Goal: Task Accomplishment & Management: Complete application form

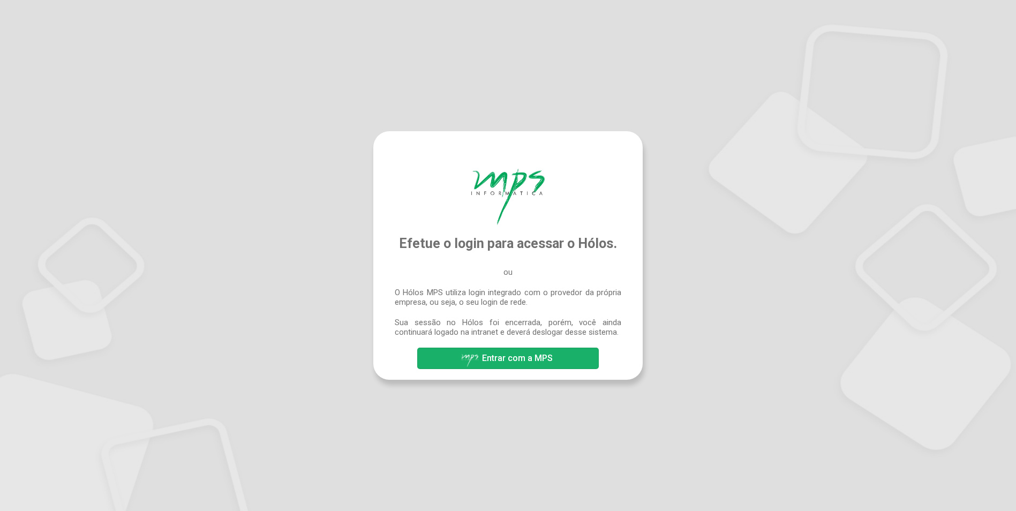
click at [544, 361] on span "Entrar com a MPS" at bounding box center [517, 358] width 71 height 10
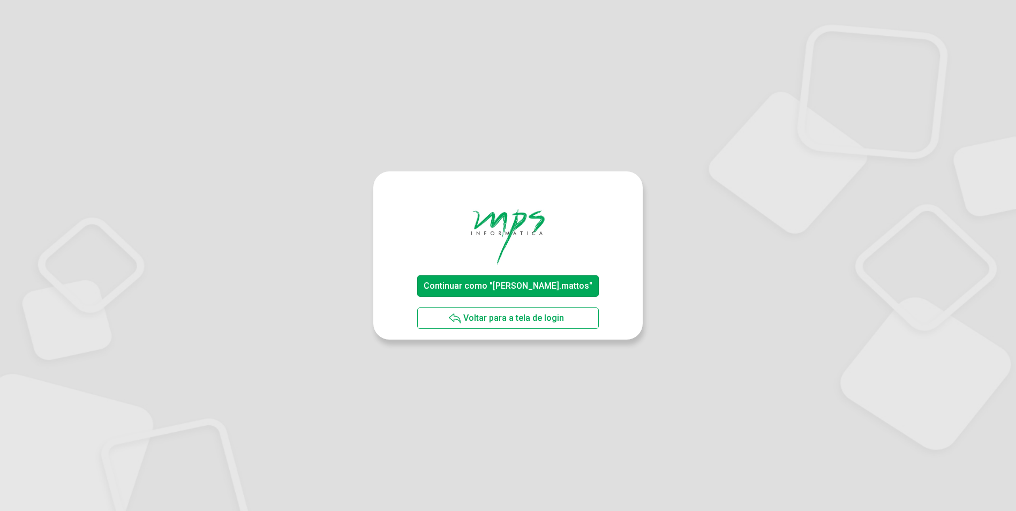
click at [580, 280] on button "Continuar como "[PERSON_NAME].mattos"" at bounding box center [507, 285] width 181 height 21
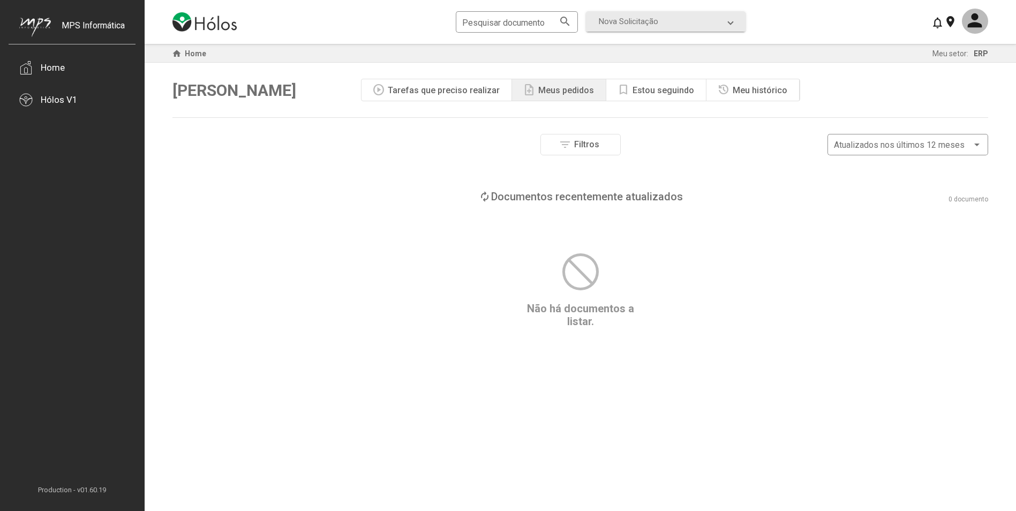
click at [480, 92] on div "Tarefas que preciso realizar" at bounding box center [444, 90] width 112 height 10
click at [553, 89] on div "Meus pedidos" at bounding box center [566, 90] width 56 height 10
click at [639, 89] on div "Estou seguindo" at bounding box center [664, 90] width 62 height 10
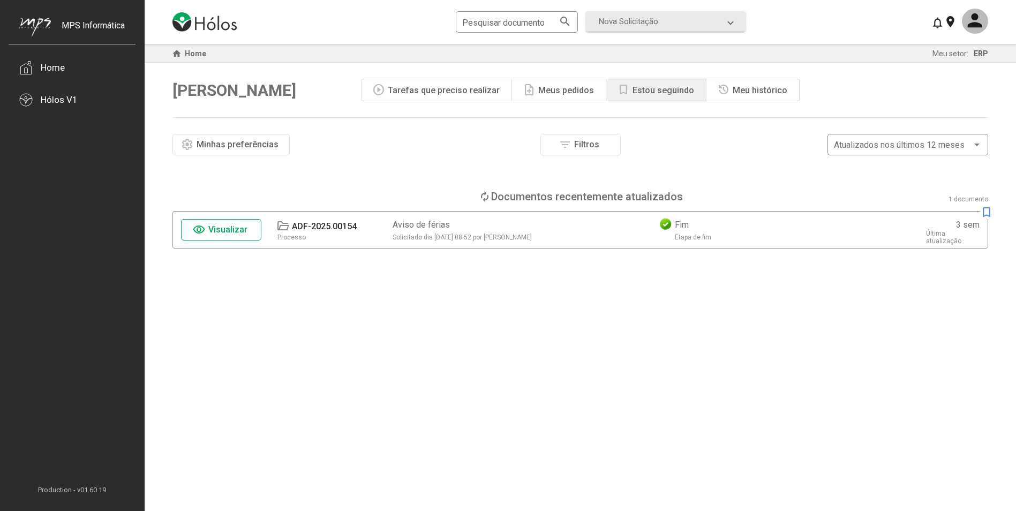
click at [748, 91] on div "Meu histórico" at bounding box center [760, 90] width 55 height 10
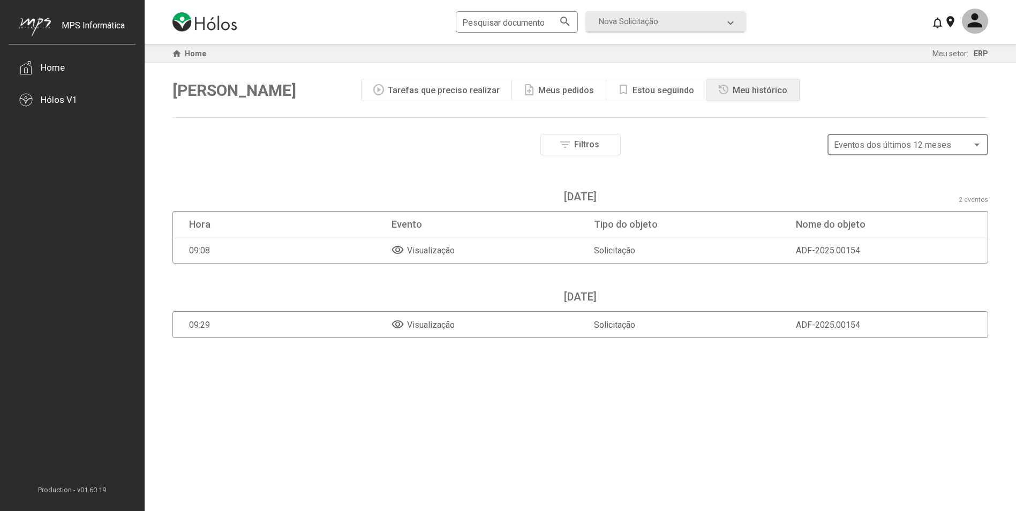
click at [850, 141] on span "Eventos dos últimos 12 meses" at bounding box center [892, 145] width 117 height 10
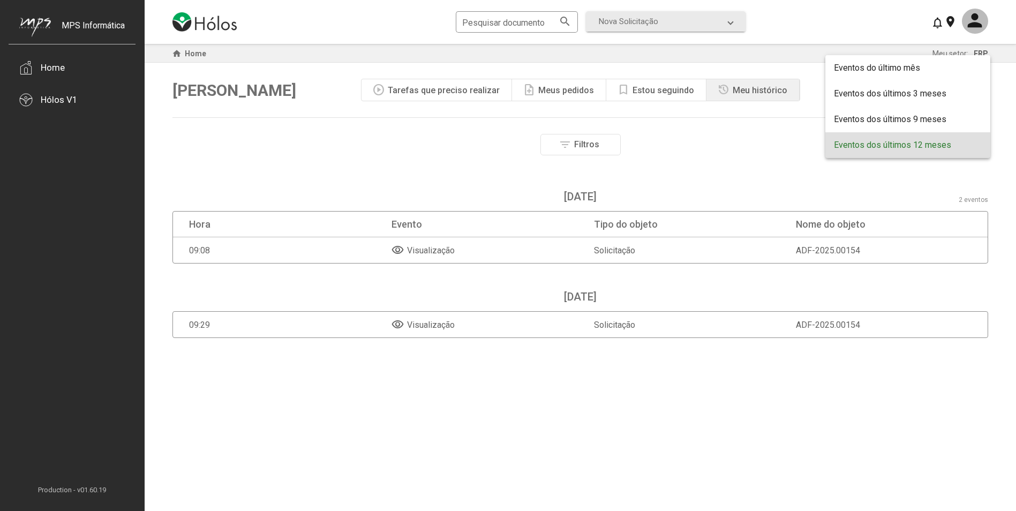
click at [741, 145] on div at bounding box center [508, 255] width 1016 height 511
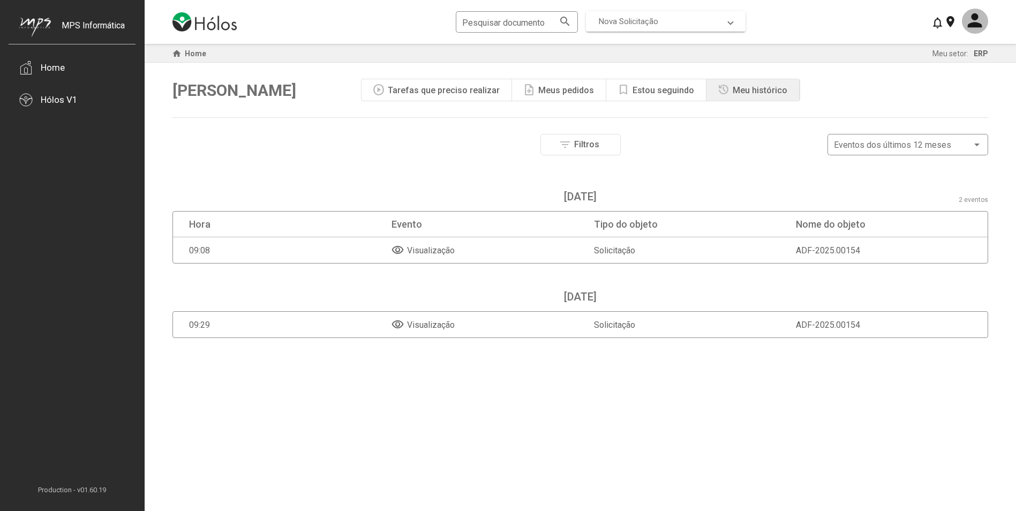
click at [650, 22] on span "Nova Solicitação" at bounding box center [628, 22] width 59 height 10
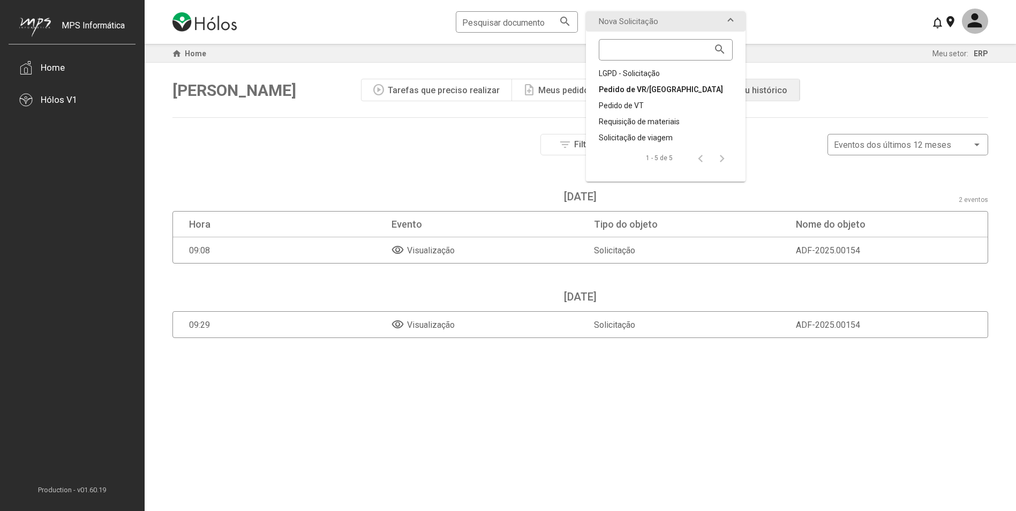
click at [648, 85] on div "Pedido de VR/VA" at bounding box center [666, 89] width 134 height 11
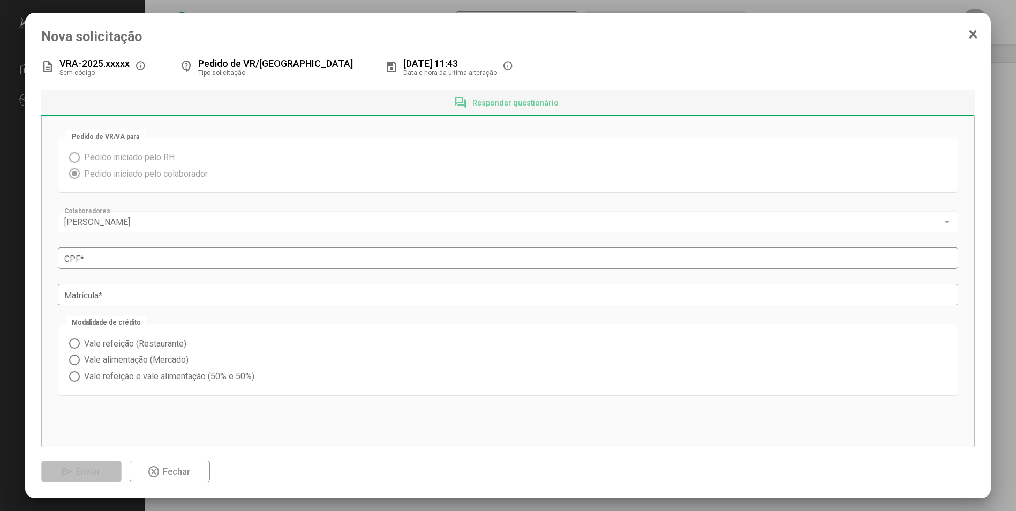
click at [974, 34] on icon at bounding box center [973, 34] width 6 height 7
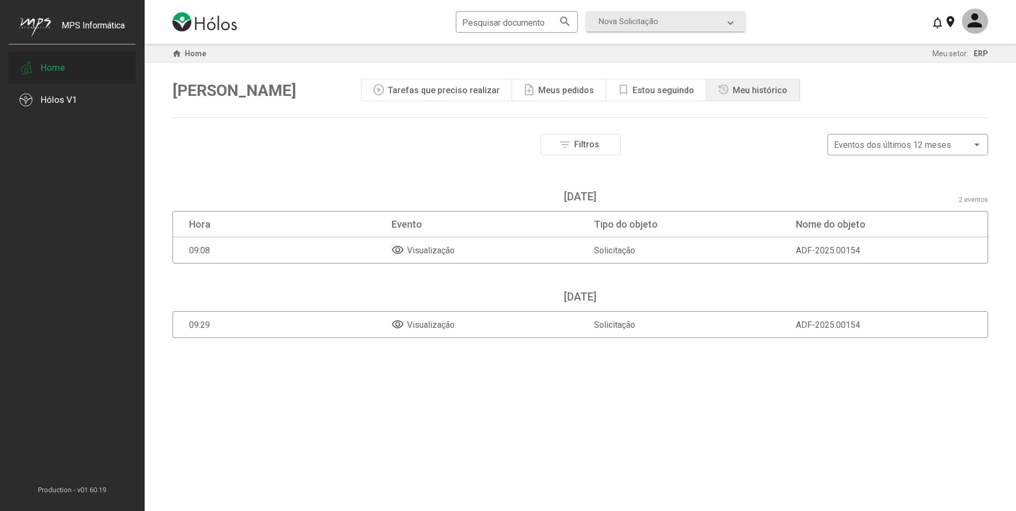
click at [56, 60] on div "Home" at bounding box center [72, 67] width 127 height 32
click at [34, 71] on div "Home" at bounding box center [72, 67] width 127 height 32
click at [58, 103] on div "Hólos V1" at bounding box center [59, 99] width 37 height 11
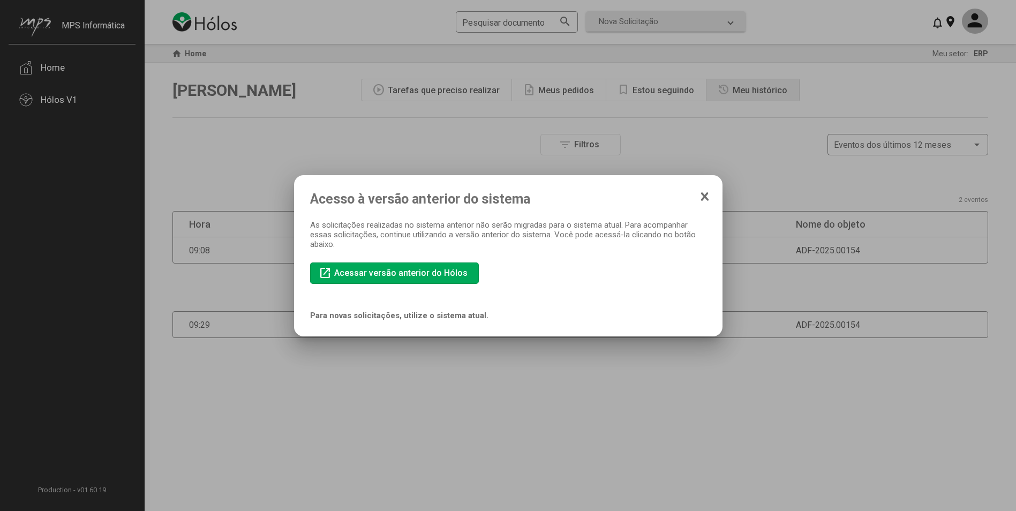
click at [709, 196] on mat-dialog-container "Acesso à versão anterior do sistema As solicitações realizadas no sistema anter…" at bounding box center [508, 255] width 429 height 161
click at [707, 197] on icon at bounding box center [705, 196] width 9 height 11
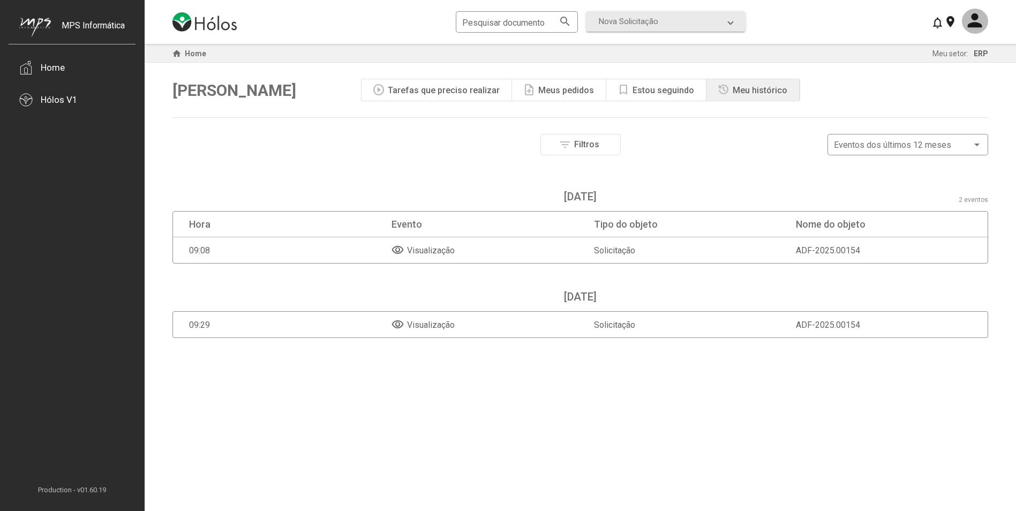
click at [565, 89] on div "Meus pedidos" at bounding box center [566, 90] width 56 height 10
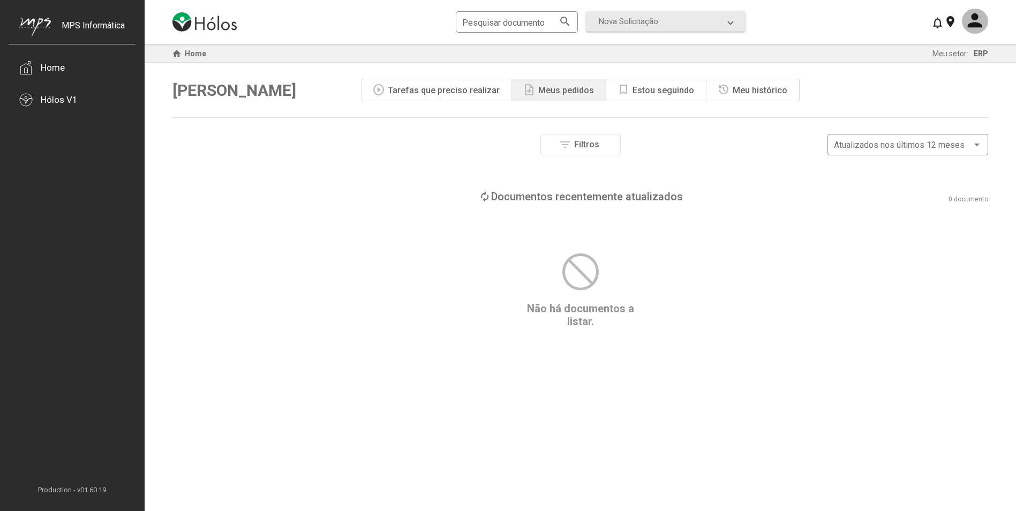
click at [461, 85] on div "Tarefas que preciso realizar" at bounding box center [444, 90] width 112 height 10
